Goal: Information Seeking & Learning: Learn about a topic

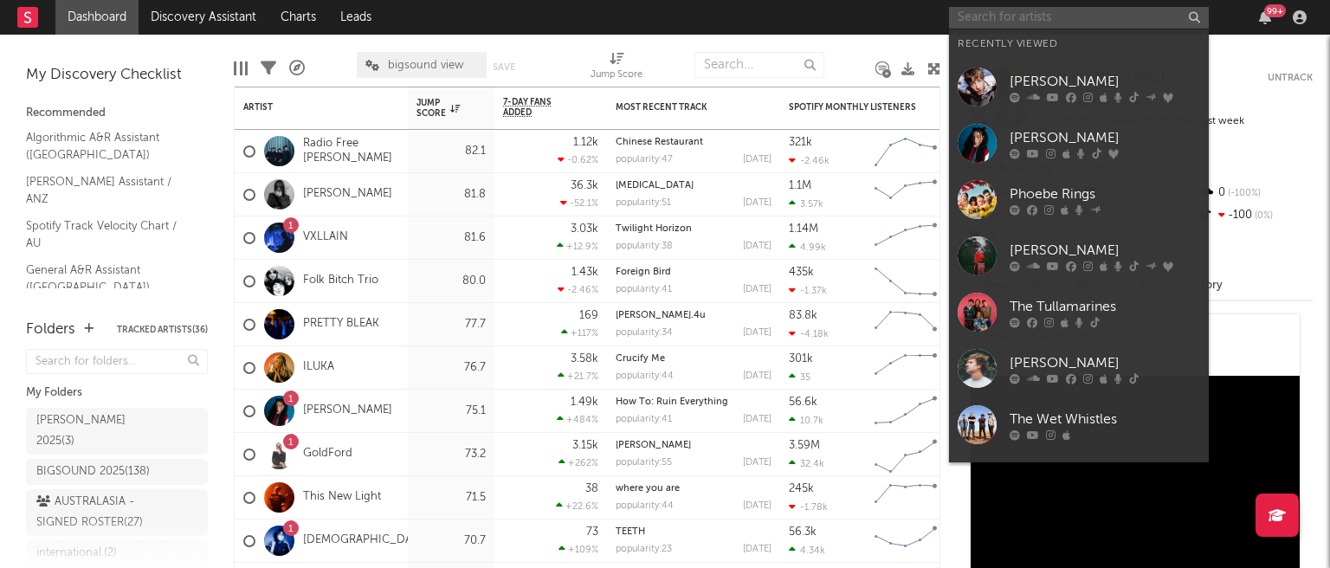
click at [1066, 24] on input "text" at bounding box center [1079, 18] width 260 height 22
paste input "[URL][DOMAIN_NAME]"
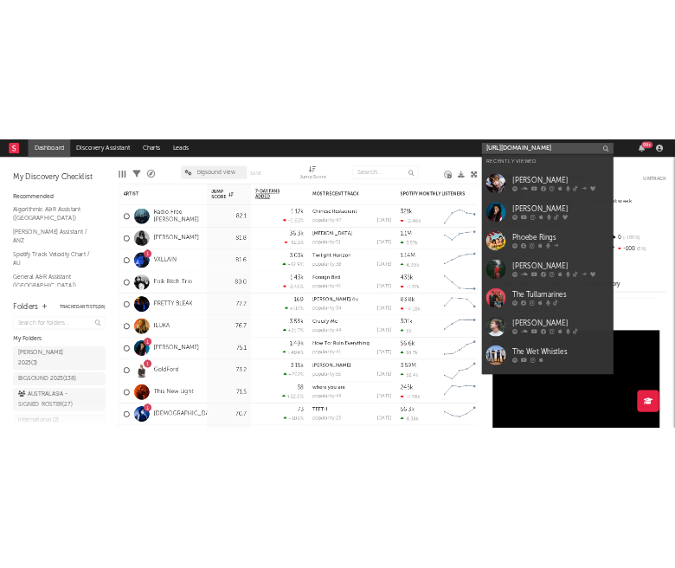
scroll to position [0, 281]
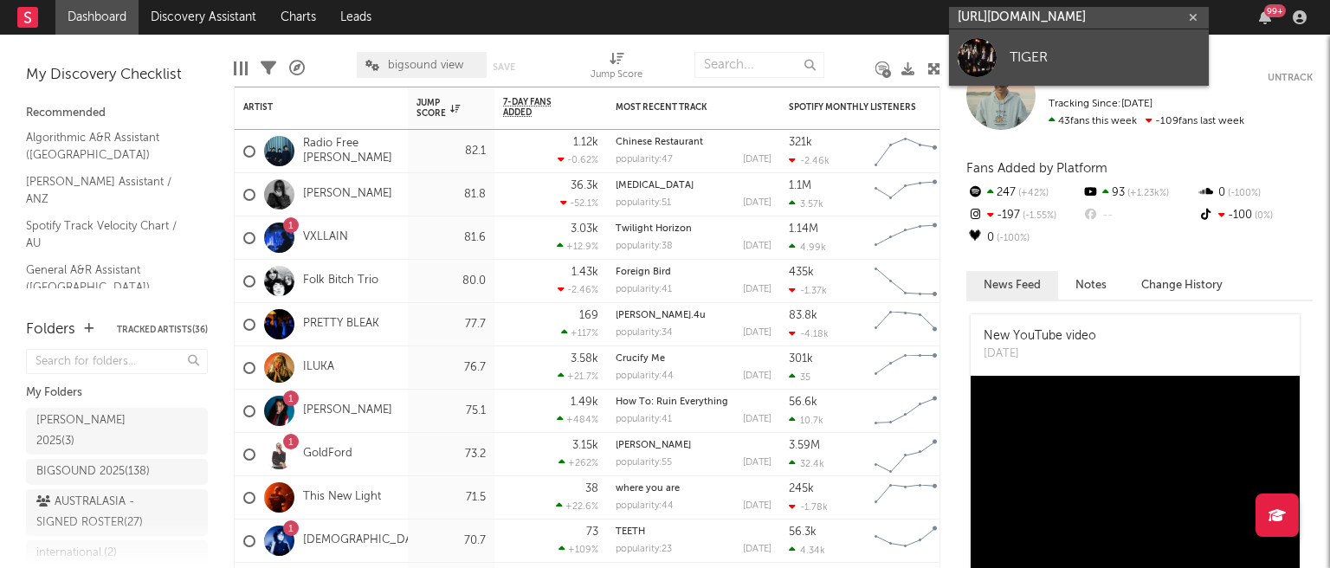
type input "[URL][DOMAIN_NAME]"
click at [1045, 48] on div "TIGER" at bounding box center [1105, 57] width 191 height 21
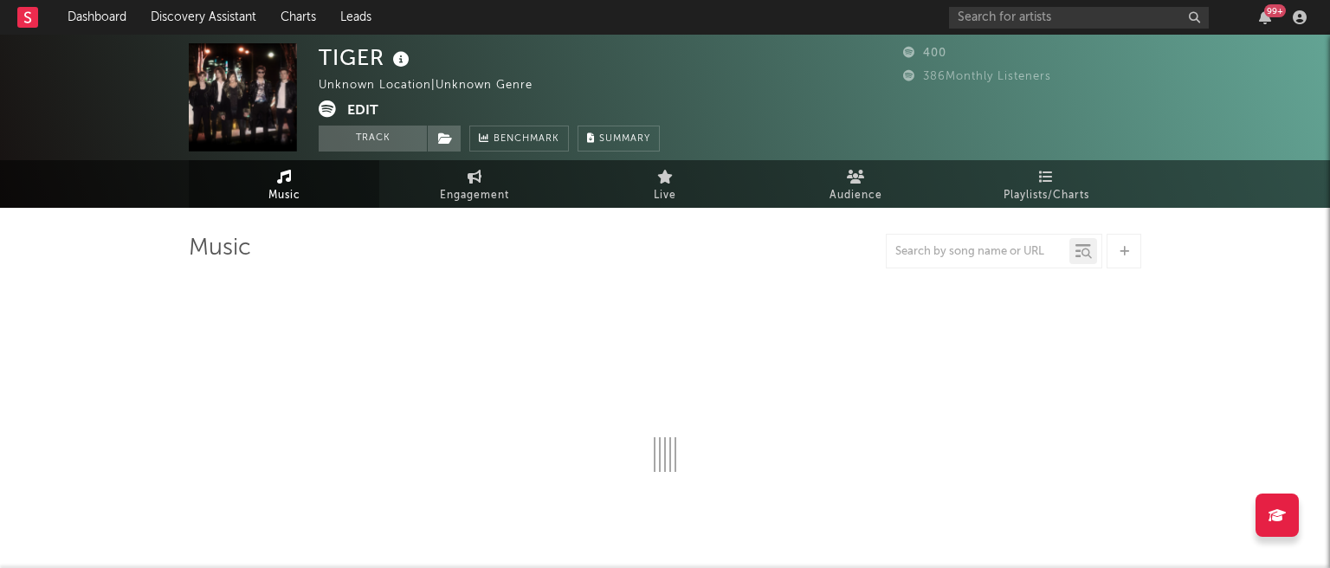
select select "1w"
